Goal: Transaction & Acquisition: Purchase product/service

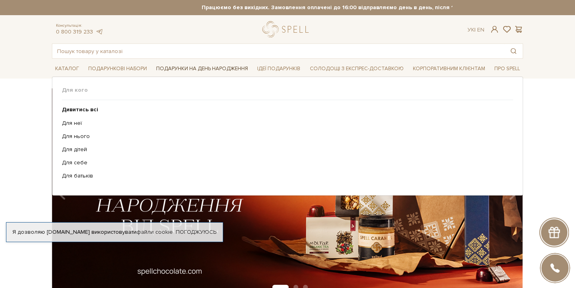
click at [184, 68] on span "Подарунки на День народження" at bounding box center [202, 69] width 98 height 12
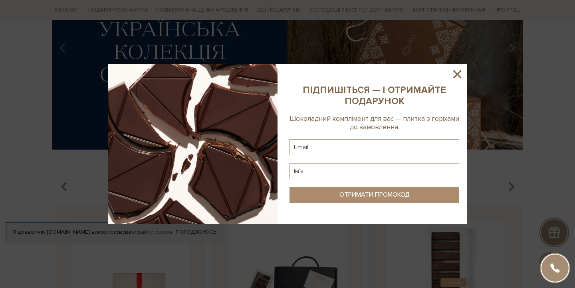
scroll to position [32, 0]
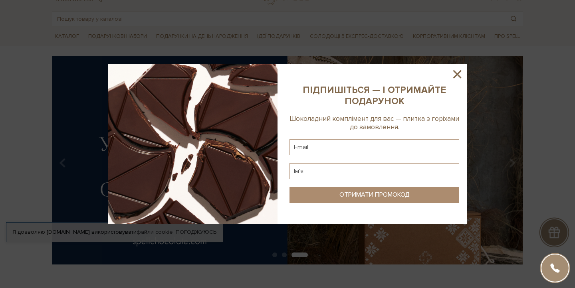
click at [459, 73] on icon at bounding box center [458, 75] width 14 height 14
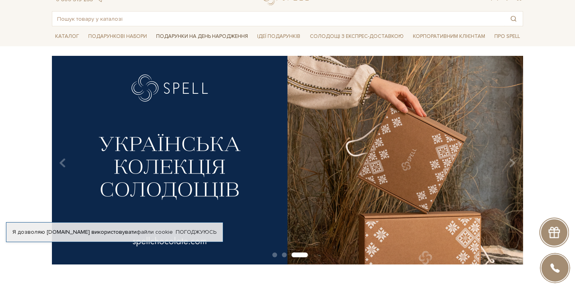
click at [205, 35] on span "Подарунки на День народження" at bounding box center [202, 36] width 98 height 12
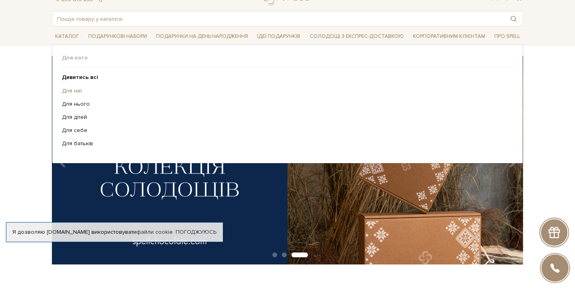
click at [73, 89] on link "Для неї" at bounding box center [284, 90] width 445 height 7
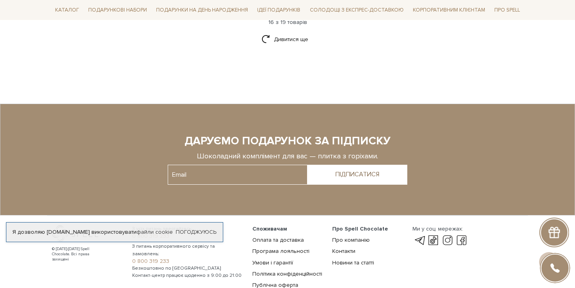
scroll to position [1198, 0]
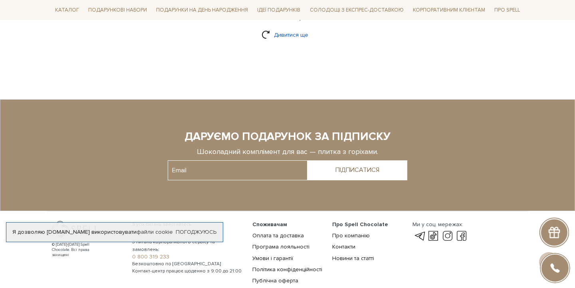
click at [286, 28] on link "Дивитися ще" at bounding box center [288, 35] width 52 height 14
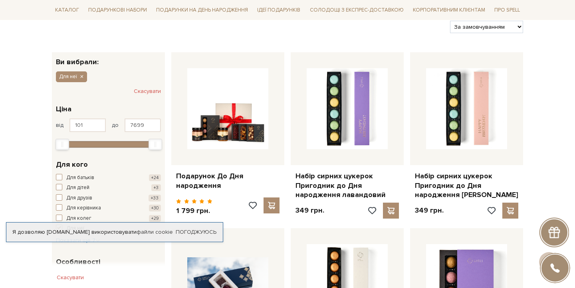
scroll to position [0, 0]
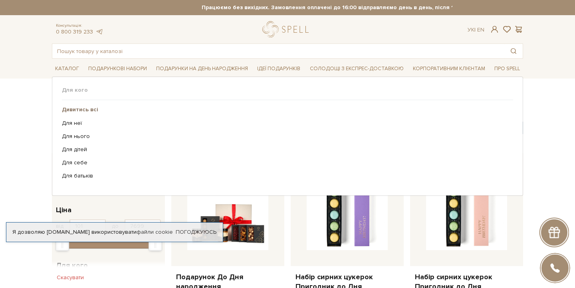
click at [82, 109] on b "Дивитись всі" at bounding box center [80, 109] width 36 height 7
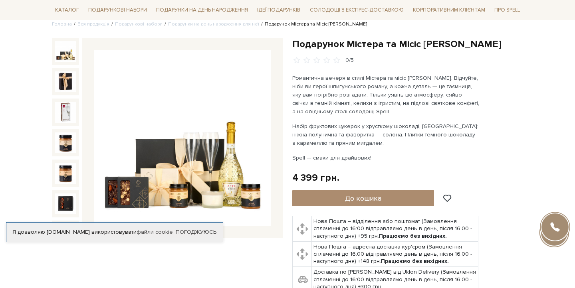
scroll to position [58, 0]
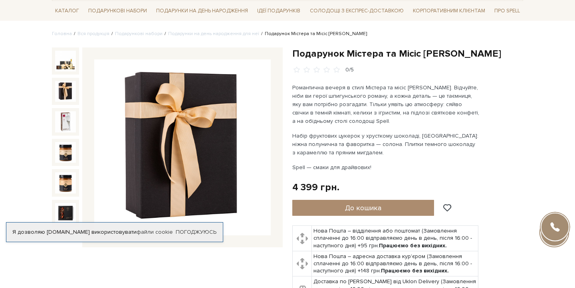
click at [66, 86] on img at bounding box center [65, 91] width 21 height 21
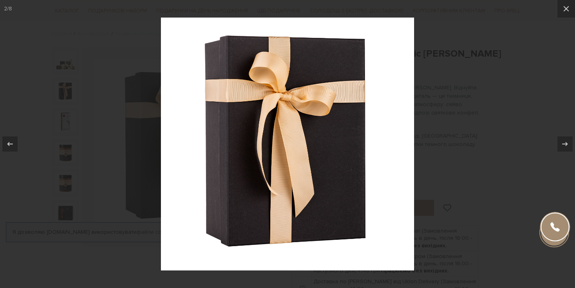
click at [67, 120] on div at bounding box center [287, 144] width 575 height 288
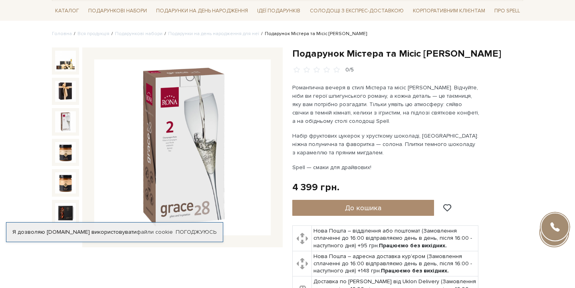
click at [70, 127] on img at bounding box center [65, 121] width 21 height 21
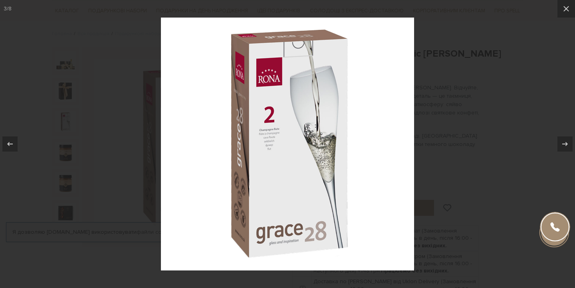
click at [125, 108] on div at bounding box center [287, 144] width 575 height 288
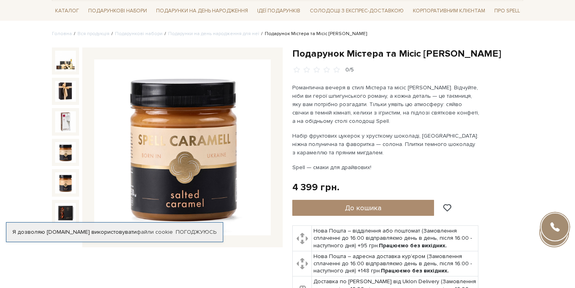
scroll to position [58, 0]
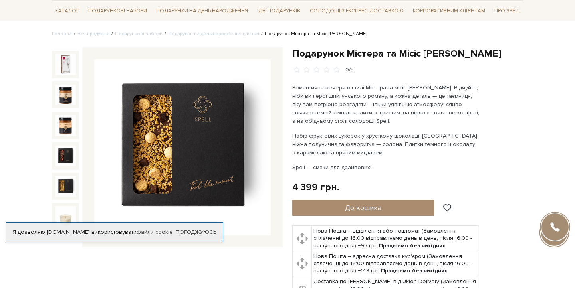
click at [66, 187] on img at bounding box center [65, 186] width 21 height 21
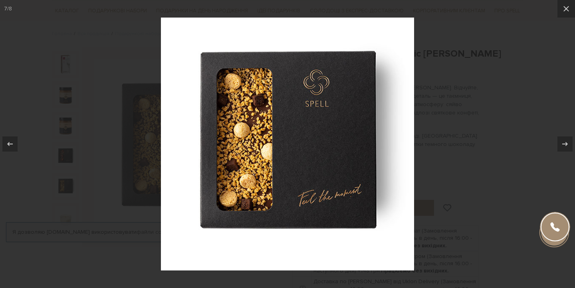
click at [73, 121] on div at bounding box center [287, 144] width 575 height 288
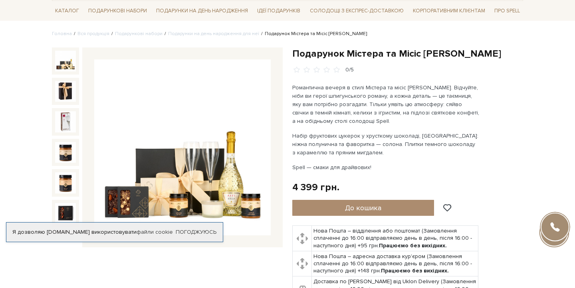
click at [64, 58] on img at bounding box center [65, 61] width 21 height 21
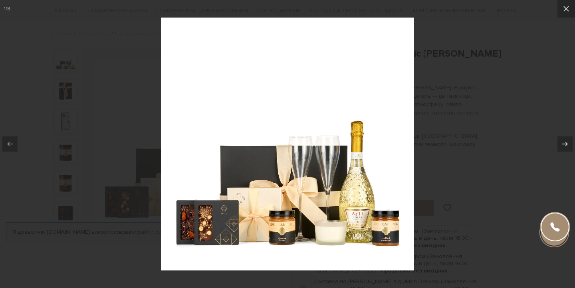
click at [139, 103] on div at bounding box center [287, 144] width 575 height 288
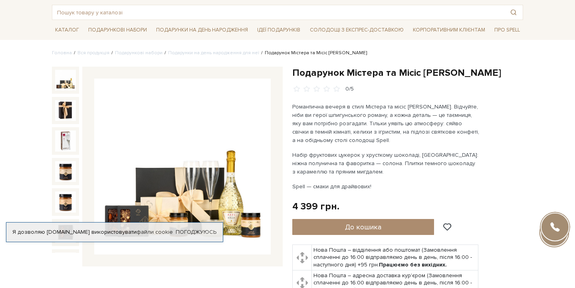
scroll to position [19, 0]
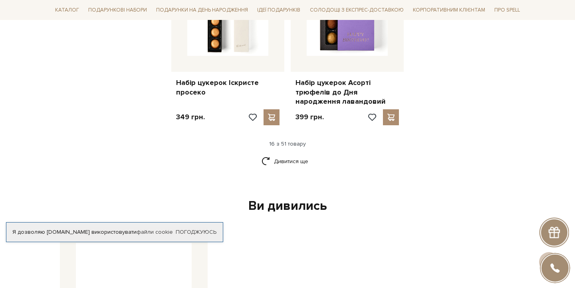
scroll to position [1122, 0]
click at [291, 155] on link "Дивитися ще" at bounding box center [288, 162] width 52 height 14
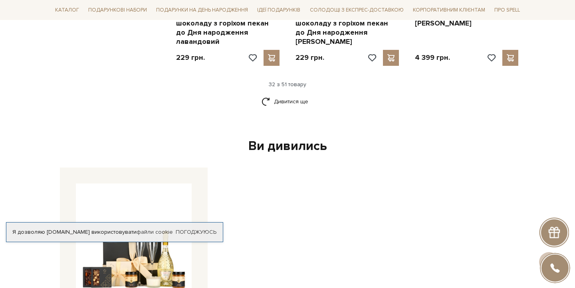
scroll to position [2098, 0]
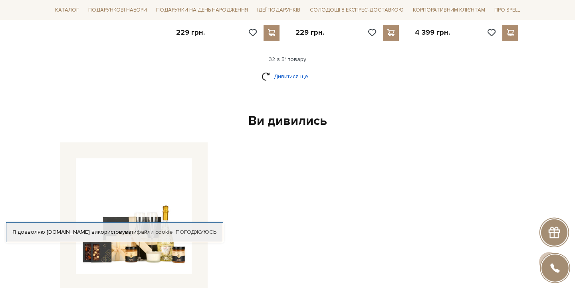
click at [290, 70] on link "Дивитися ще" at bounding box center [288, 77] width 52 height 14
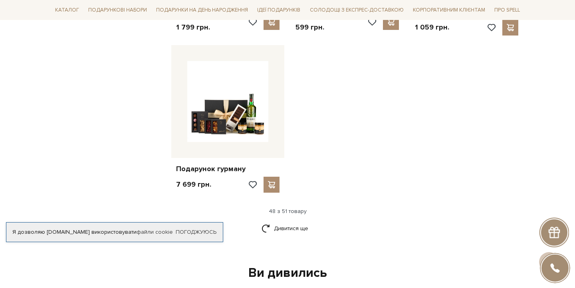
scroll to position [3002, 0]
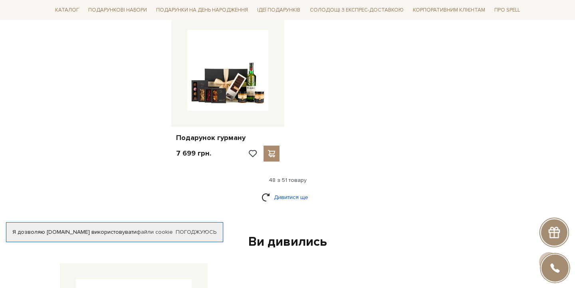
click at [289, 191] on link "Дивитися ще" at bounding box center [288, 198] width 52 height 14
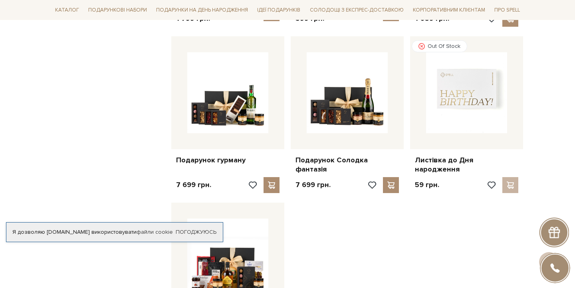
scroll to position [2979, 0]
